Goal: Information Seeking & Learning: Learn about a topic

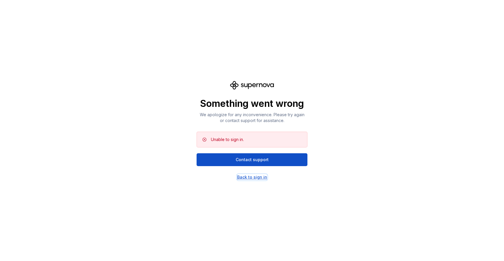
click at [261, 179] on div "Back to sign in" at bounding box center [252, 177] width 30 height 6
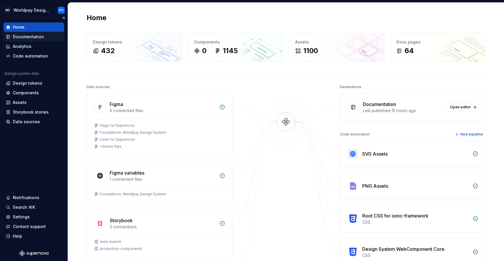
click at [37, 35] on div "Documentation" at bounding box center [28, 37] width 31 height 6
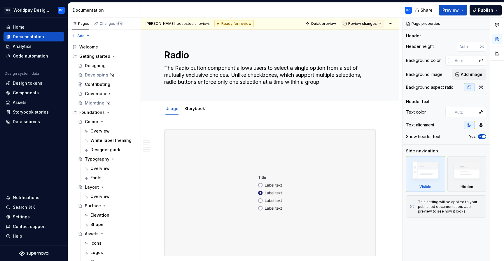
type textarea "*"
